Goal: Information Seeking & Learning: Learn about a topic

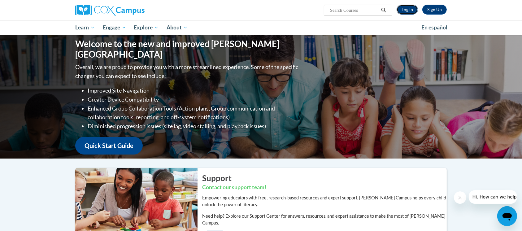
click at [403, 13] on link "Log In" at bounding box center [407, 10] width 21 height 10
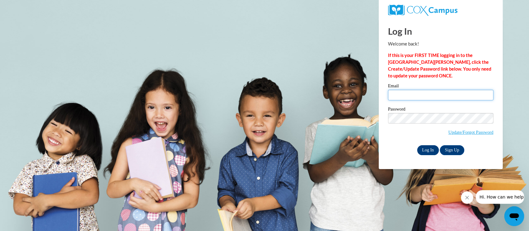
type input "jackson.laquael.m2@muscogee.k12.ga.us"
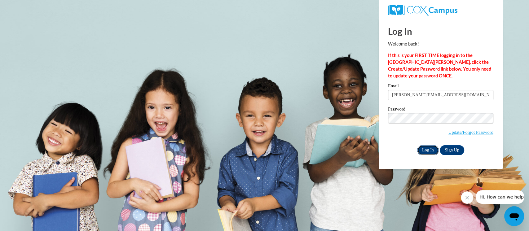
click at [426, 151] on input "Log In" at bounding box center [428, 150] width 22 height 10
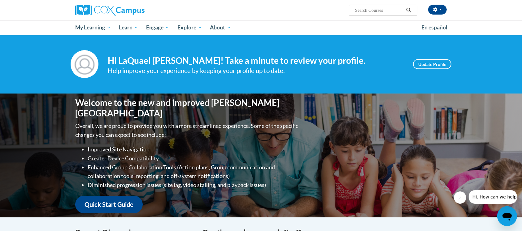
click at [373, 13] on input "Search..." at bounding box center [380, 10] width 50 height 7
type input "alphabet"
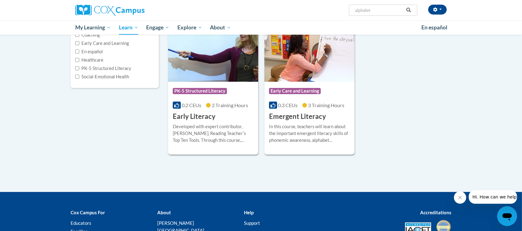
scroll to position [157, 0]
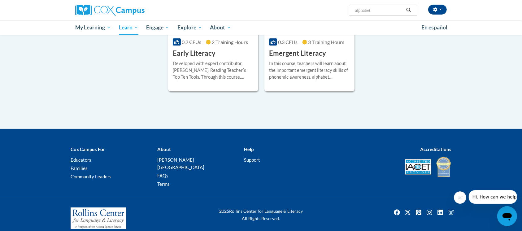
click at [383, 7] on input "alphabet" at bounding box center [380, 10] width 50 height 7
type input "alphabet routine"
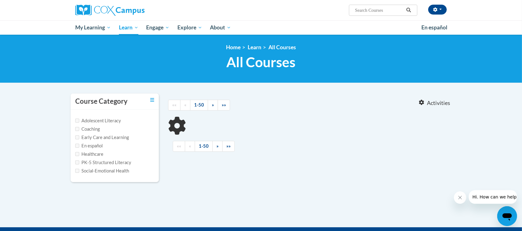
type input "alphabet routine"
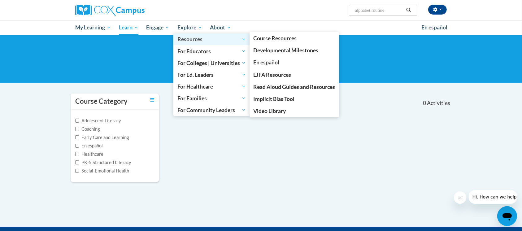
click at [190, 40] on span "Resources" at bounding box center [211, 39] width 68 height 7
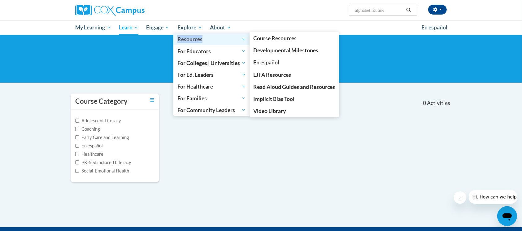
click at [190, 40] on span "Resources" at bounding box center [211, 39] width 68 height 7
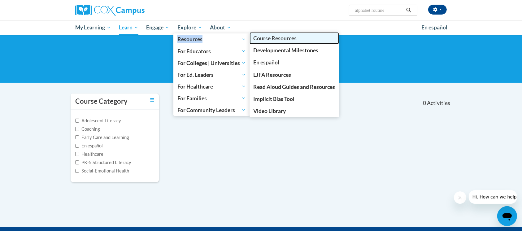
click at [302, 40] on link "Course Resources" at bounding box center [295, 38] width 90 height 12
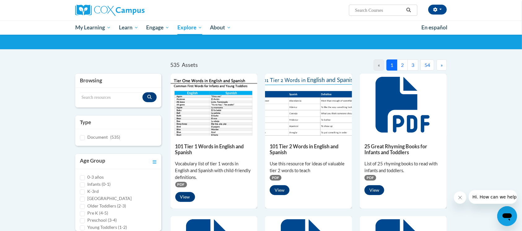
scroll to position [34, 0]
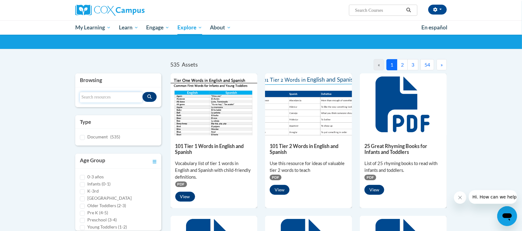
click at [122, 100] on input "Search resources" at bounding box center [111, 97] width 63 height 11
type input "alphabet"
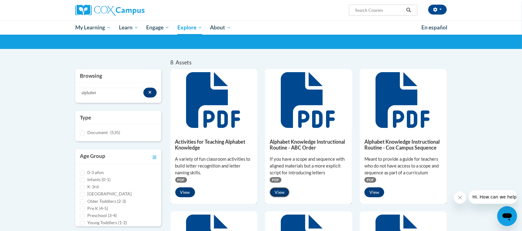
click at [281, 192] on button "View" at bounding box center [280, 192] width 20 height 10
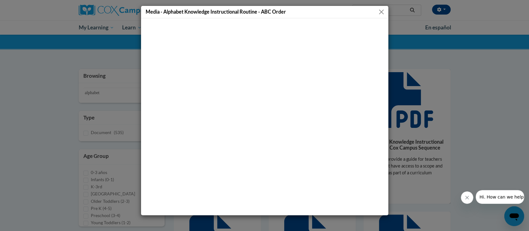
click at [383, 11] on button "Close" at bounding box center [381, 12] width 8 height 8
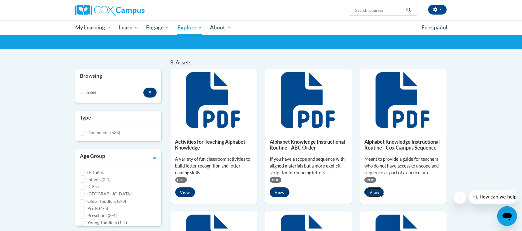
click at [378, 193] on button "View" at bounding box center [375, 192] width 20 height 10
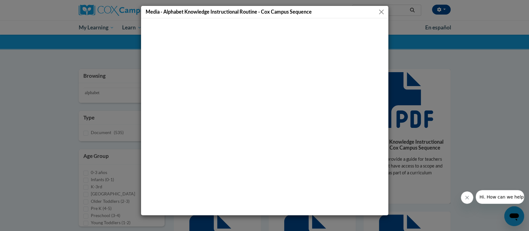
click at [379, 14] on button "Close" at bounding box center [381, 12] width 8 height 8
